Goal: Transaction & Acquisition: Purchase product/service

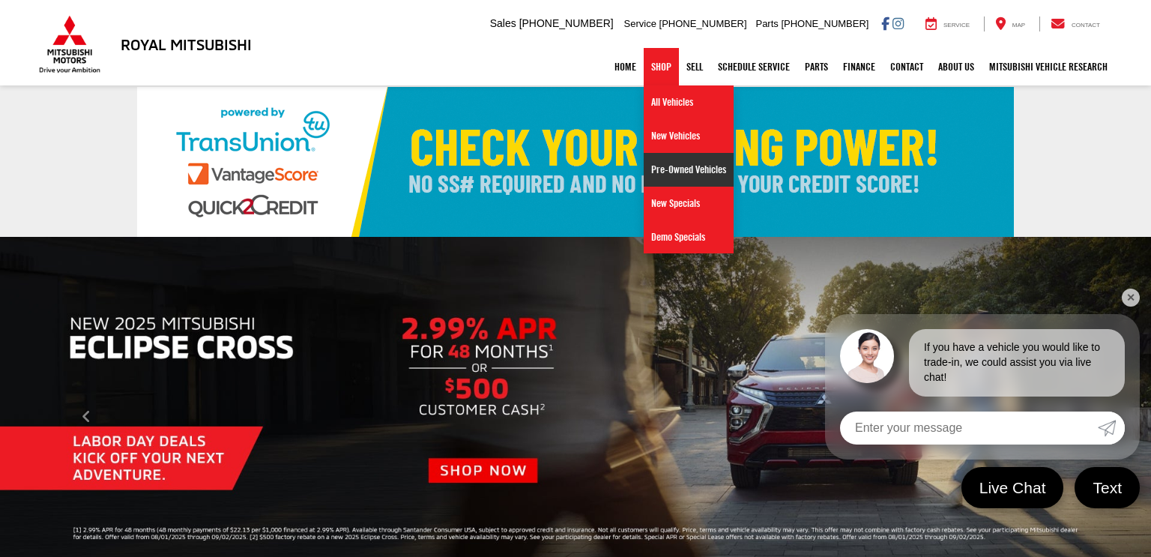
click at [668, 171] on link "Pre-Owned Vehicles" at bounding box center [689, 170] width 90 height 34
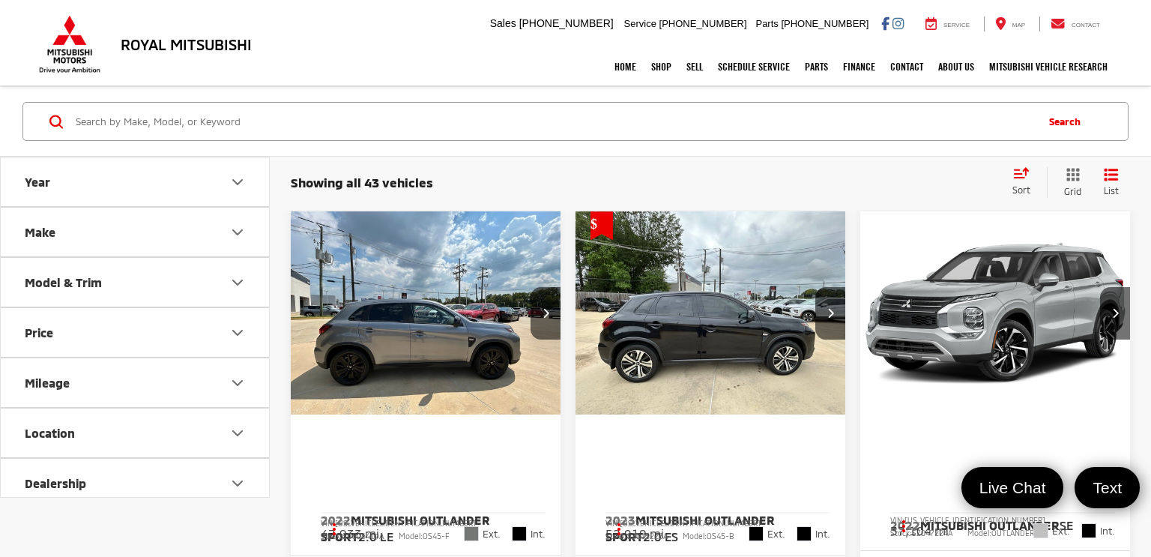
click at [314, 136] on input "Search by Make, Model, or Keyword" at bounding box center [554, 121] width 960 height 36
type input "ford"
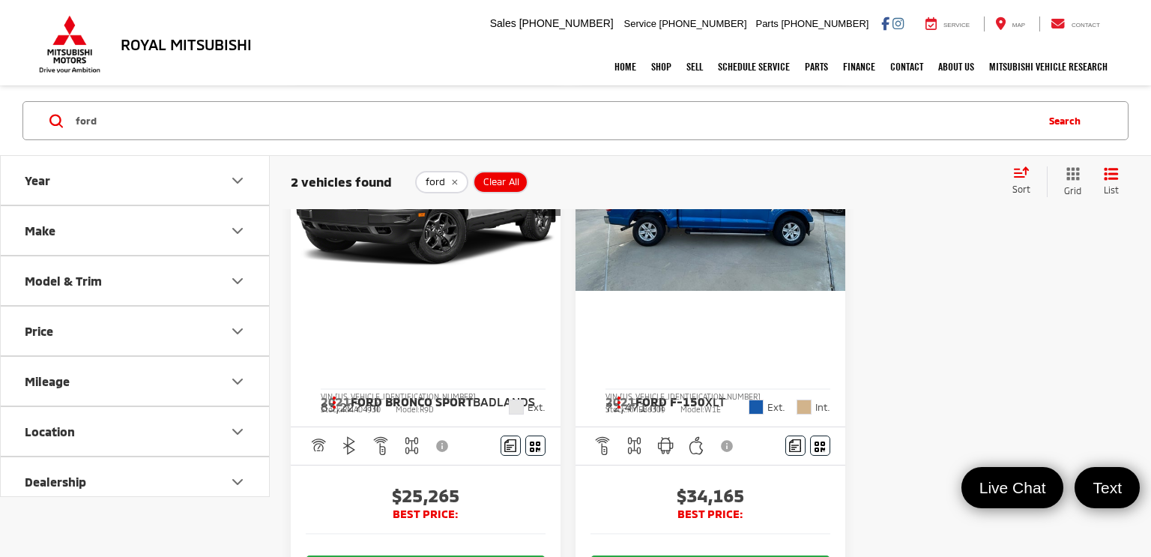
scroll to position [124, 0]
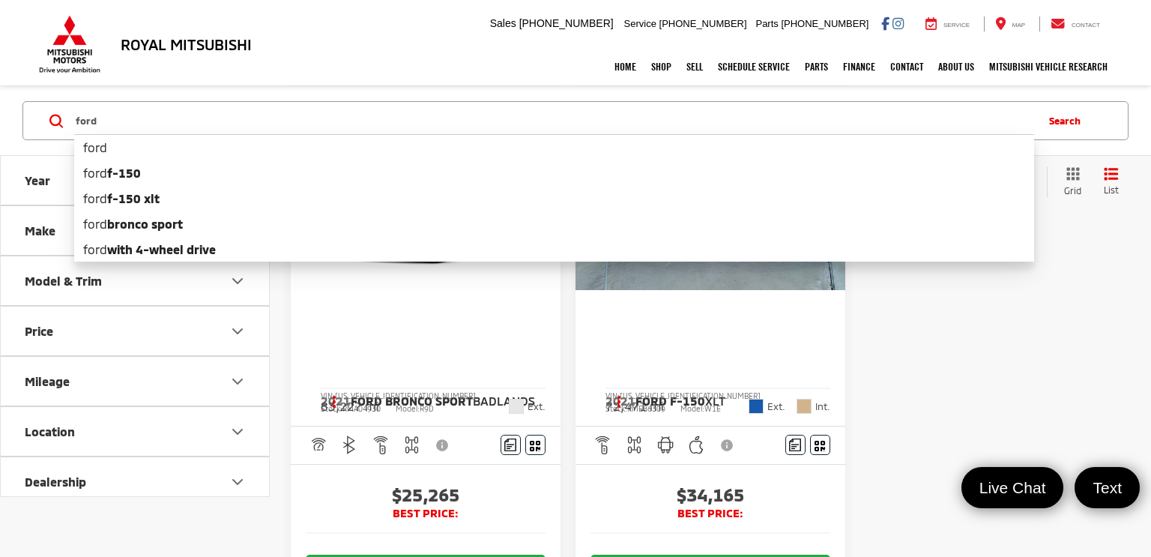
click at [353, 393] on span "Ford Bronco Sport" at bounding box center [412, 400] width 122 height 14
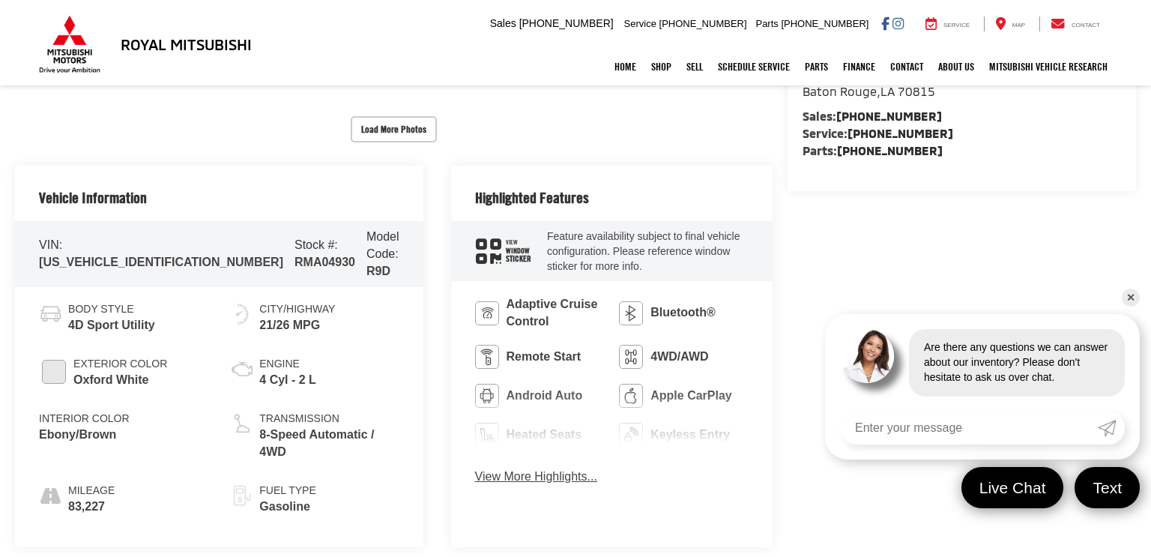
scroll to position [558, 0]
